Goal: Task Accomplishment & Management: Manage account settings

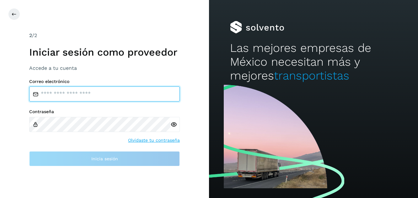
type input "**********"
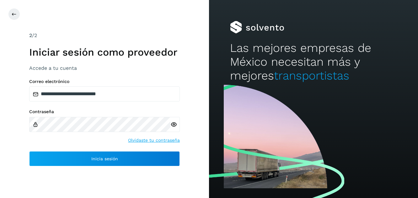
click at [175, 123] on icon at bounding box center [173, 124] width 7 height 7
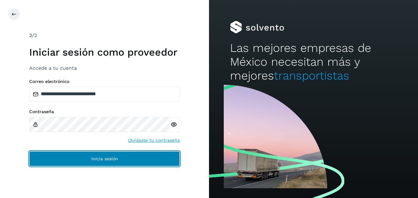
click at [106, 159] on span "Inicia sesión" at bounding box center [104, 158] width 27 height 4
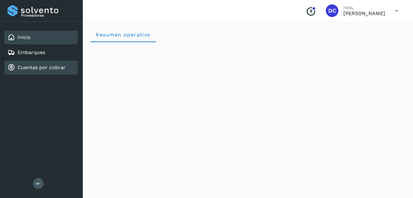
click at [35, 64] on link "Cuentas por cobrar" at bounding box center [42, 67] width 48 height 6
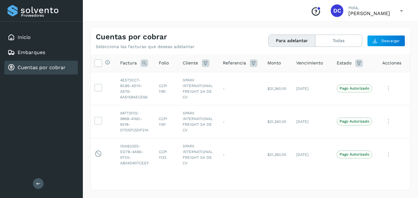
scroll to position [12, 6]
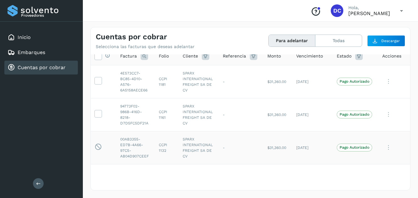
click at [382, 142] on icon at bounding box center [388, 147] width 13 height 13
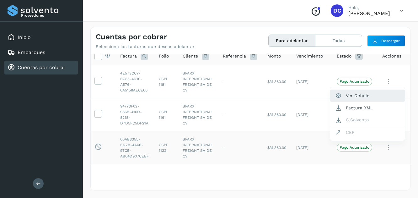
click at [345, 89] on button "Ver Detalle" at bounding box center [367, 95] width 75 height 12
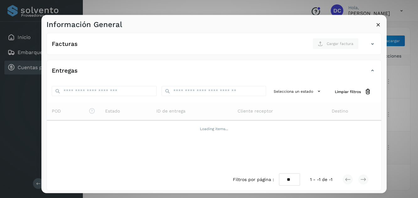
scroll to position [98, 0]
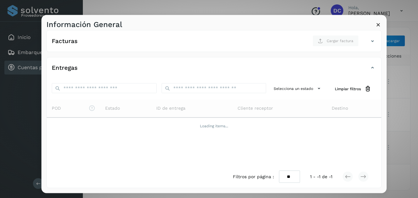
click at [377, 26] on icon at bounding box center [378, 24] width 7 height 7
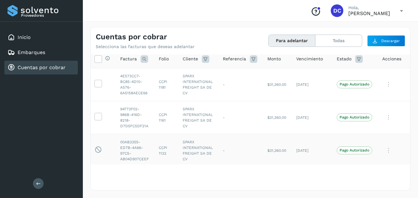
scroll to position [0, 6]
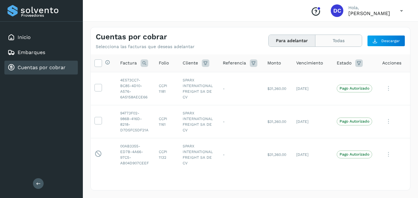
click at [338, 42] on button "Todas" at bounding box center [338, 41] width 46 height 12
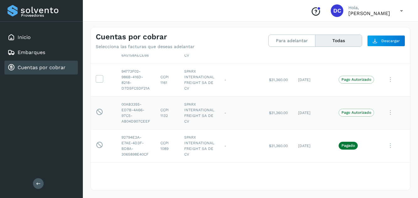
scroll to position [0, 0]
